Goal: Information Seeking & Learning: Learn about a topic

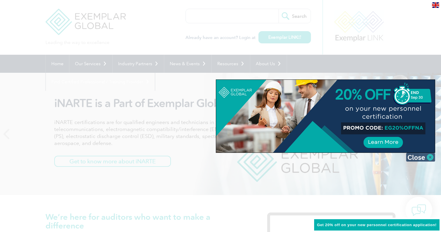
click at [426, 158] on img at bounding box center [420, 157] width 29 height 9
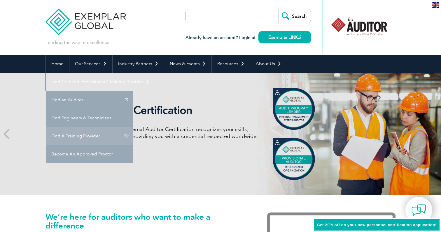
click at [133, 127] on link "Find A Training Provider" at bounding box center [89, 136] width 87 height 18
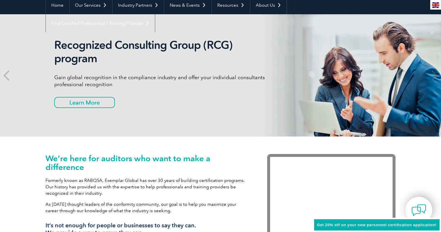
scroll to position [105, 0]
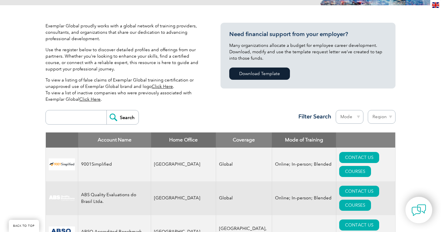
scroll to position [163, 0]
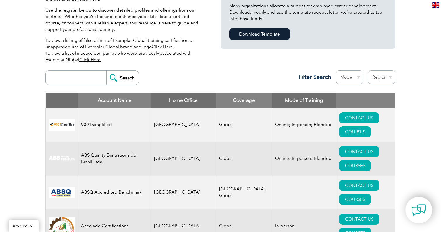
click at [91, 71] on input "search" at bounding box center [78, 78] width 58 height 14
type input "infinity"
click at [120, 71] on input "Search" at bounding box center [122, 78] width 32 height 14
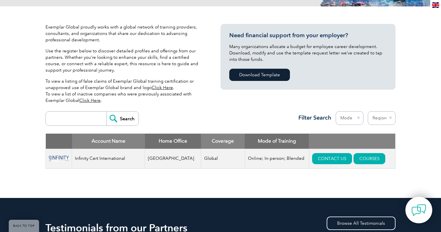
scroll to position [126, 0]
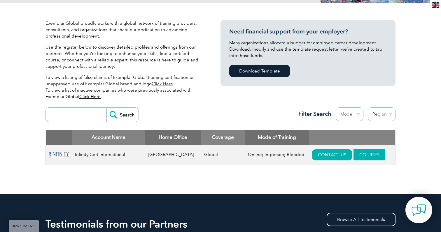
click at [361, 150] on link "COURSES" at bounding box center [369, 155] width 32 height 11
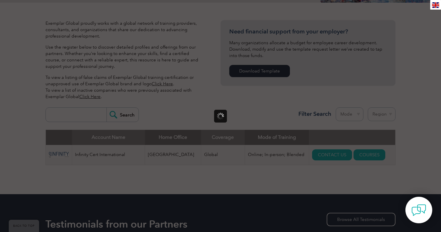
scroll to position [0, 0]
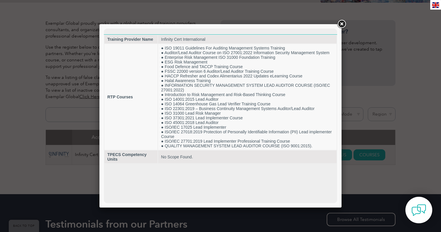
click at [343, 26] on link at bounding box center [341, 24] width 10 height 10
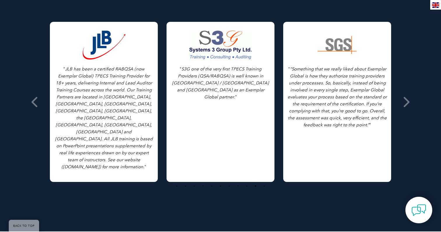
scroll to position [374, 0]
